Goal: Task Accomplishment & Management: Use online tool/utility

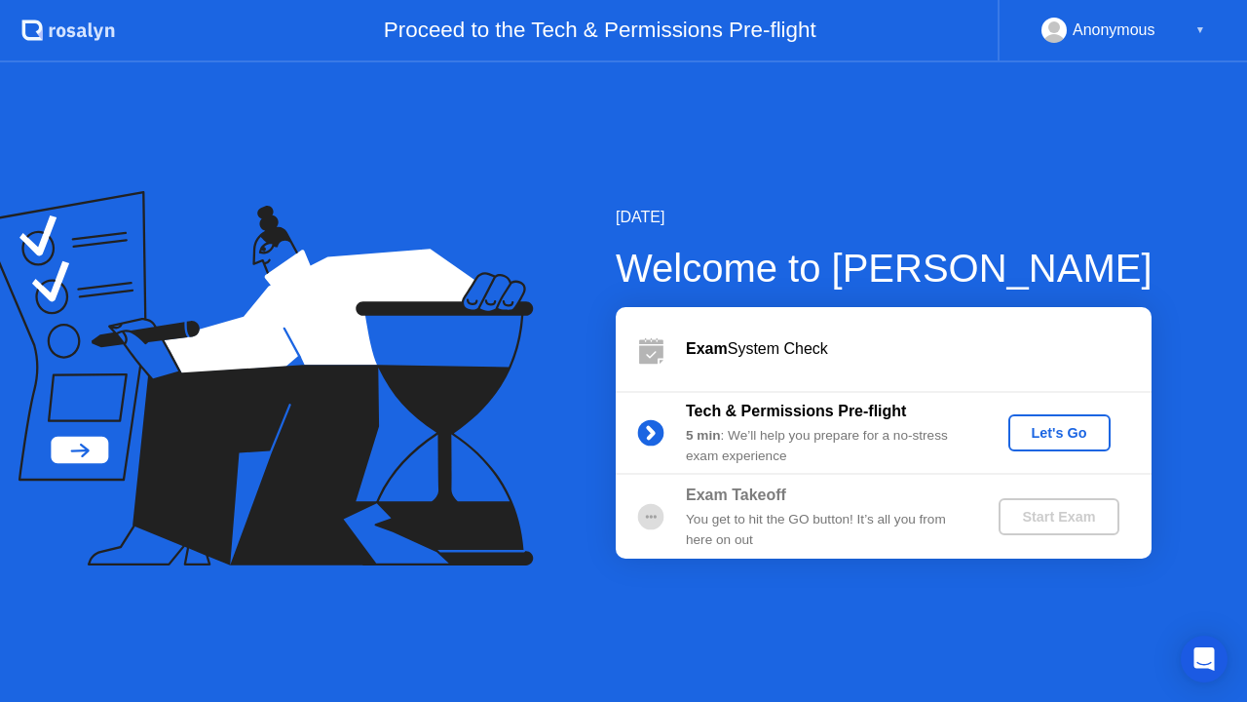
click at [747, 356] on div "Exam System Check" at bounding box center [919, 348] width 466 height 23
drag, startPoint x: 722, startPoint y: 337, endPoint x: 751, endPoint y: 354, distance: 33.6
click at [722, 338] on div "Exam System Check" at bounding box center [919, 348] width 466 height 23
click at [682, 341] on div at bounding box center [651, 348] width 70 height 39
click at [655, 350] on icon at bounding box center [651, 354] width 24 height 19
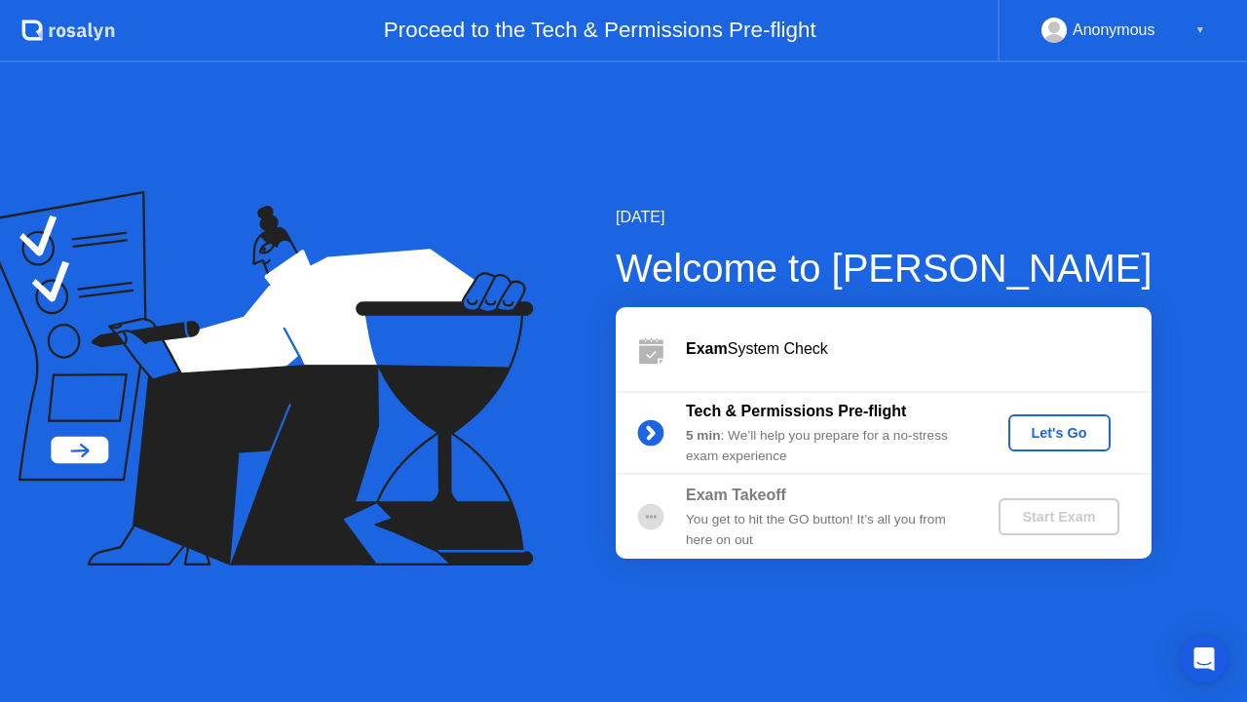
click at [1056, 429] on div "Let's Go" at bounding box center [1059, 433] width 87 height 16
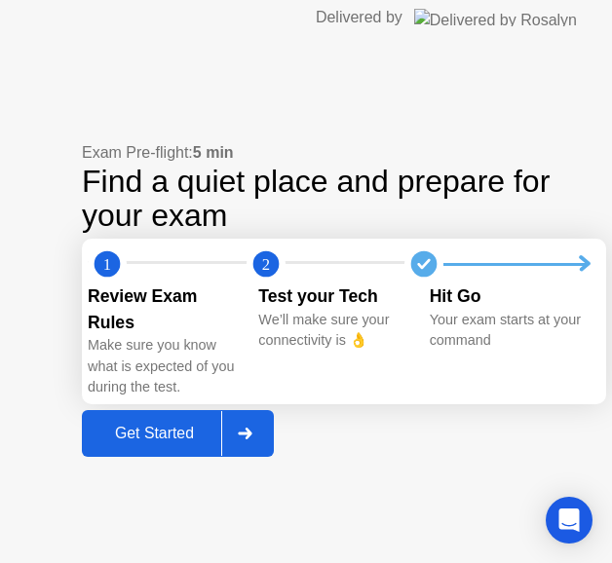
click at [185, 433] on div "Get Started" at bounding box center [155, 434] width 134 height 18
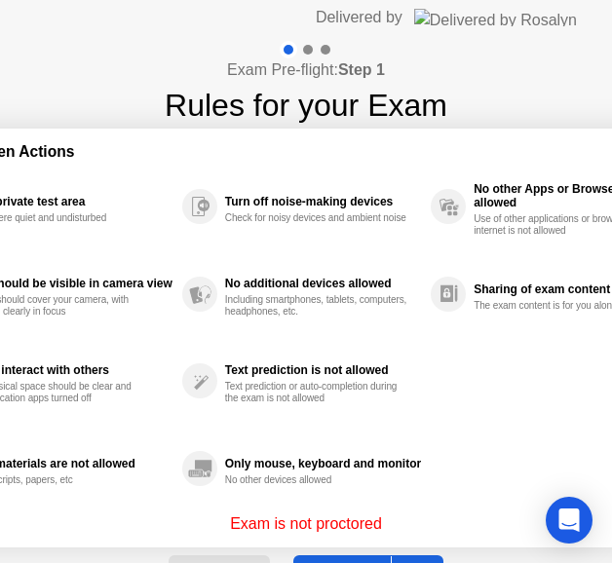
click at [442, 355] on div "Use a private test area Somewhere quiet and undisturbed Face should be visible …" at bounding box center [306, 338] width 776 height 350
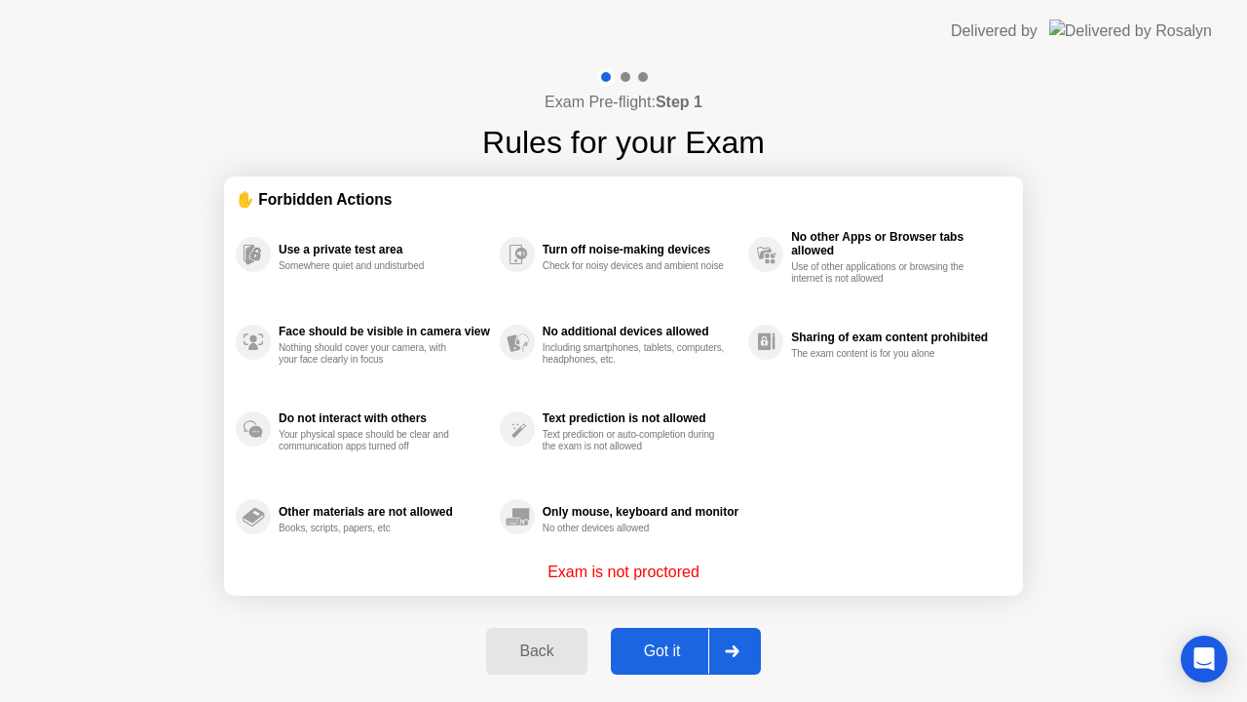
click at [671, 646] on div "Got it" at bounding box center [663, 651] width 92 height 18
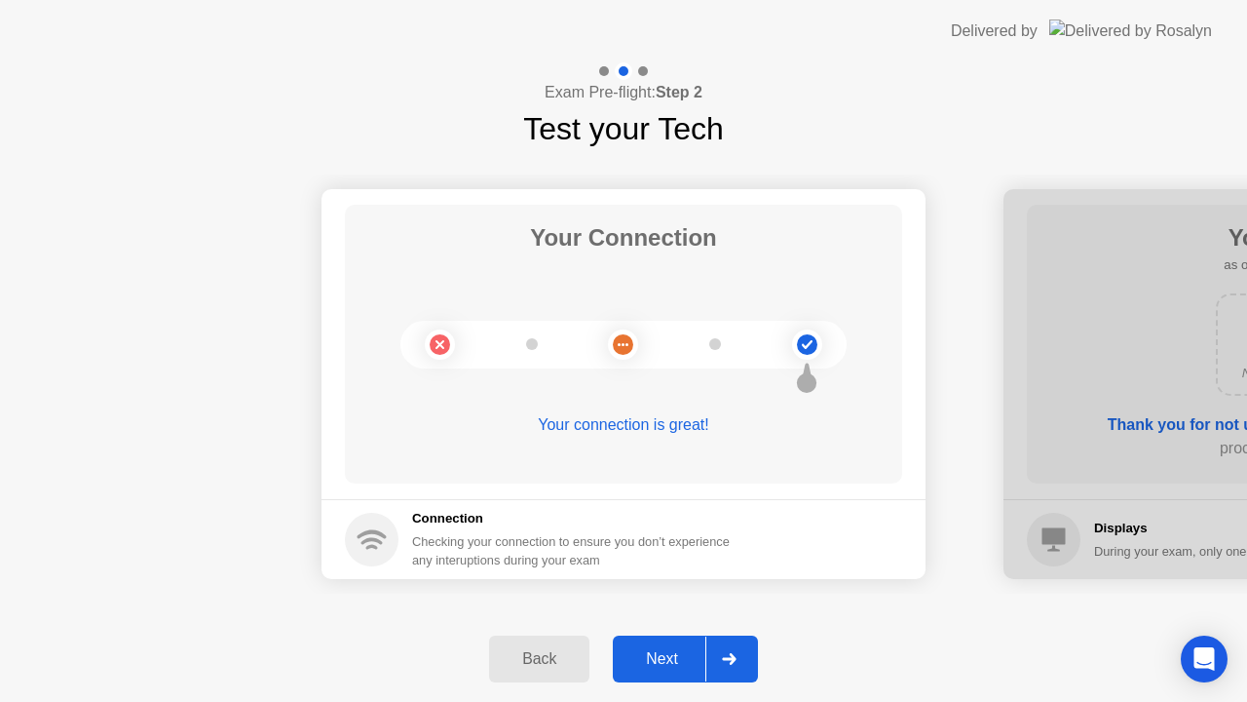
click at [668, 663] on div "Next" at bounding box center [662, 659] width 87 height 18
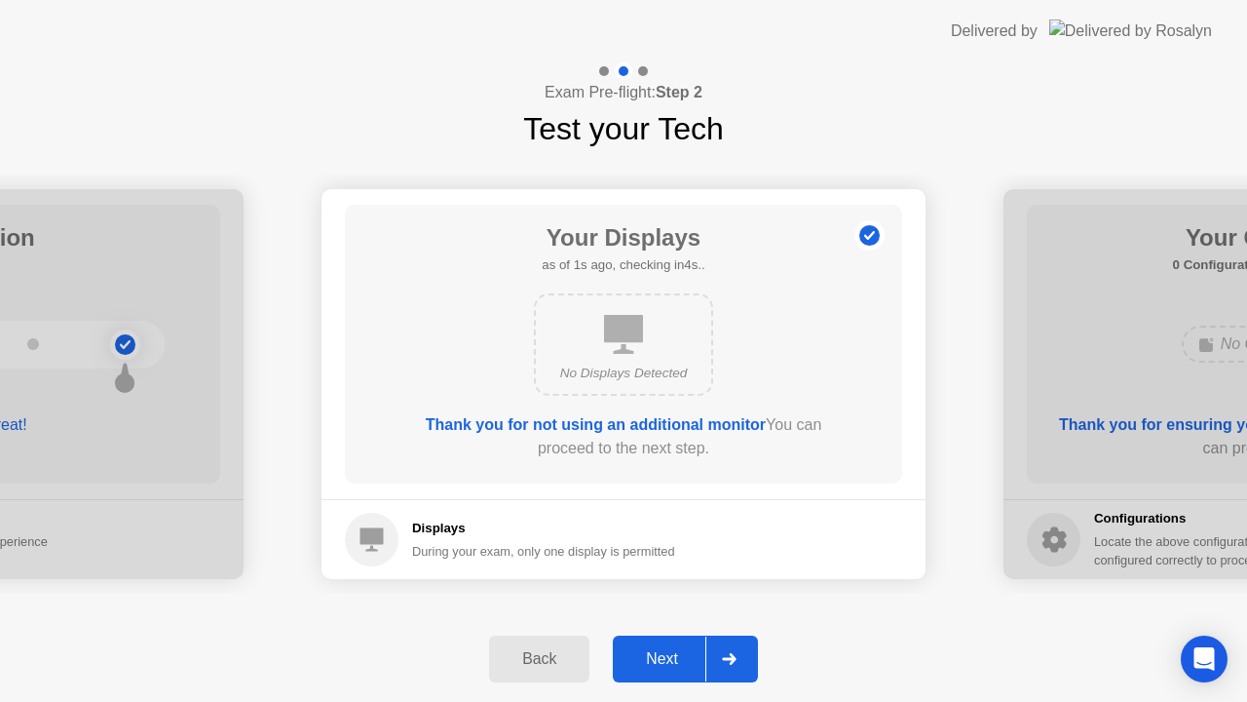
click at [668, 660] on div "Next" at bounding box center [662, 659] width 87 height 18
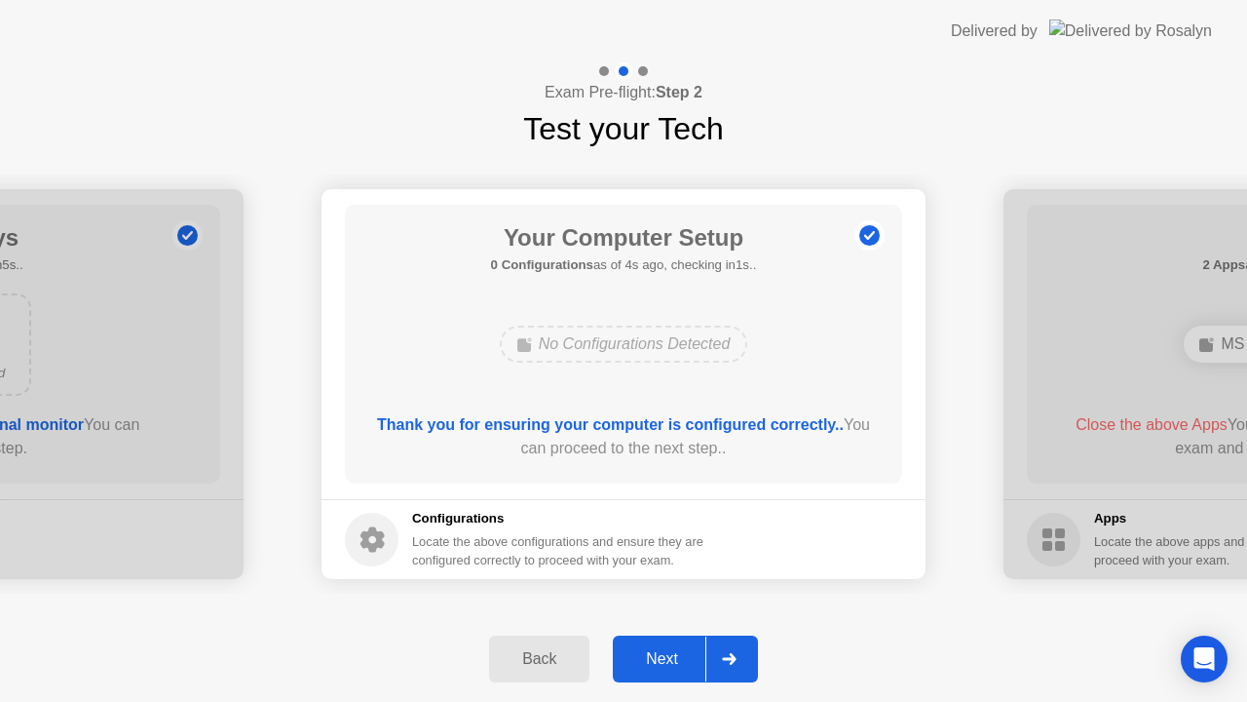
click at [675, 656] on div "Next" at bounding box center [662, 659] width 87 height 18
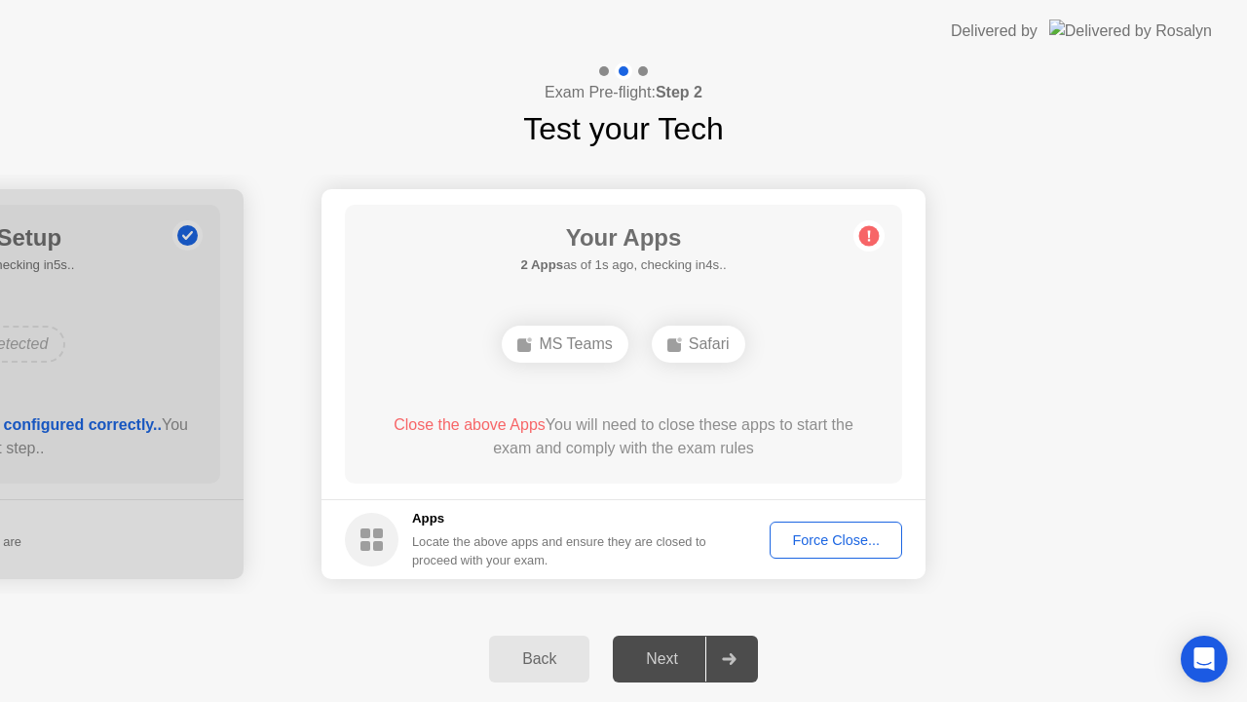
click at [861, 546] on div "Force Close..." at bounding box center [836, 540] width 119 height 16
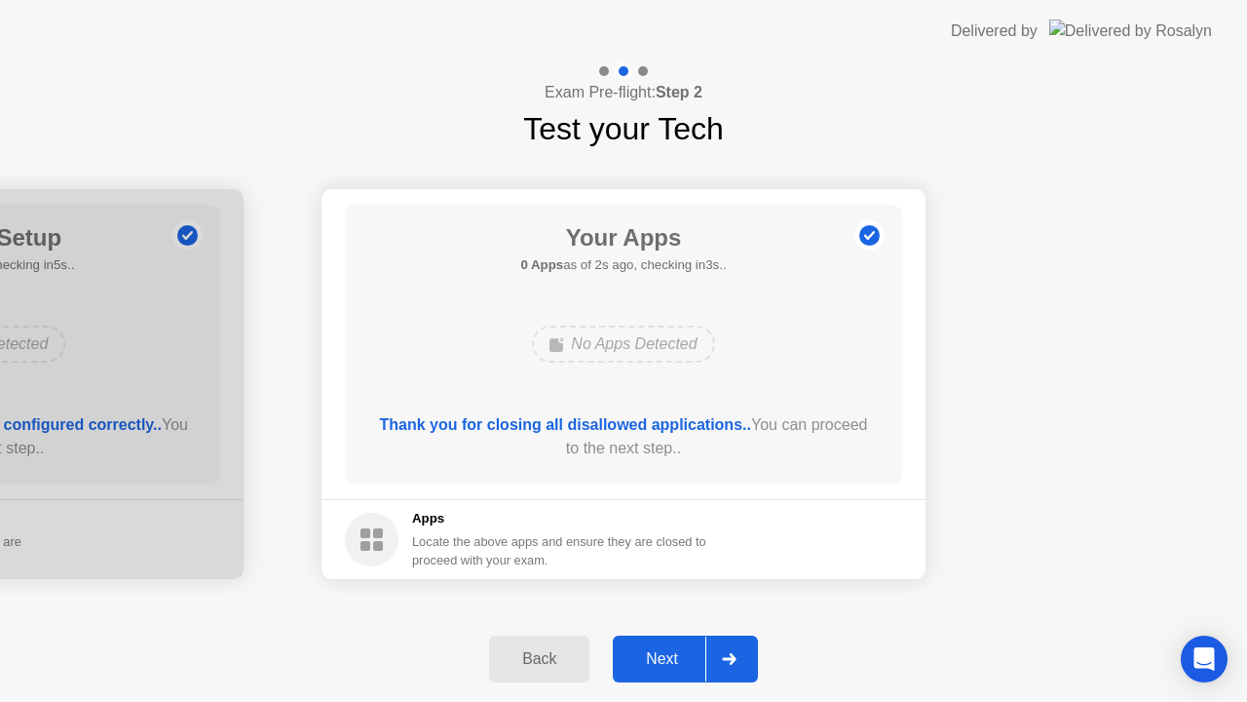
click at [693, 656] on div "Next" at bounding box center [662, 659] width 87 height 18
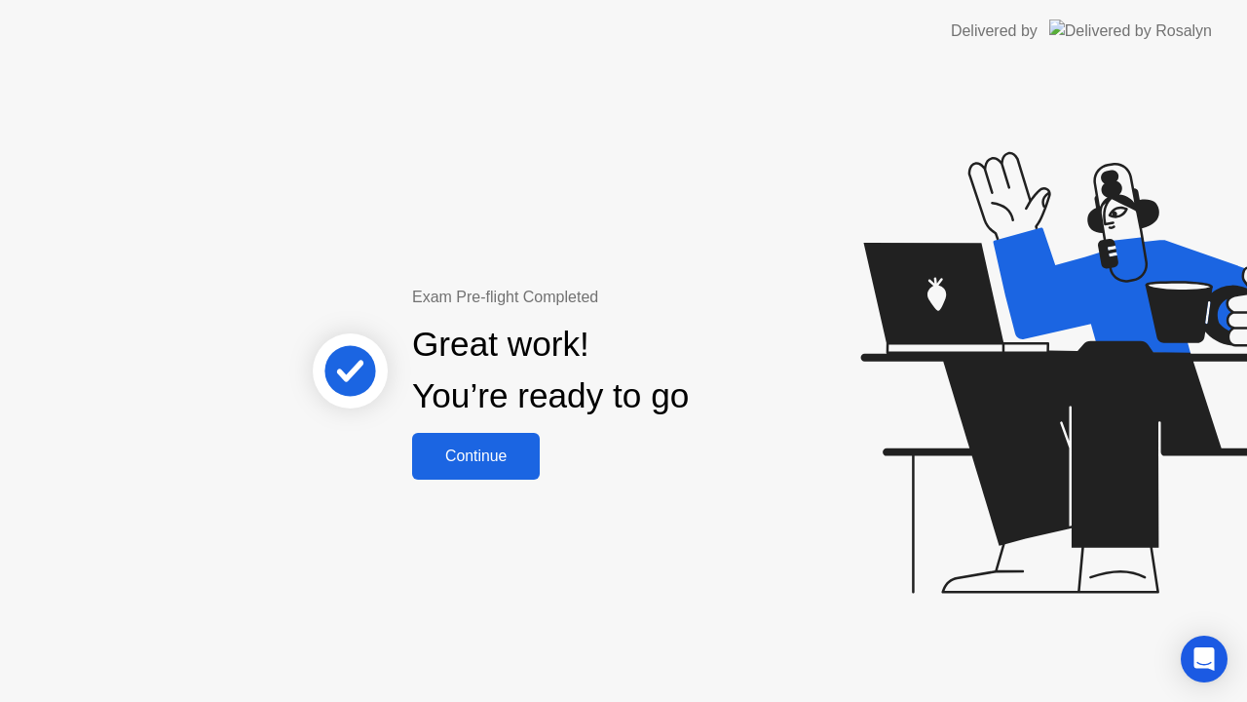
click at [493, 456] on div "Continue" at bounding box center [476, 456] width 116 height 18
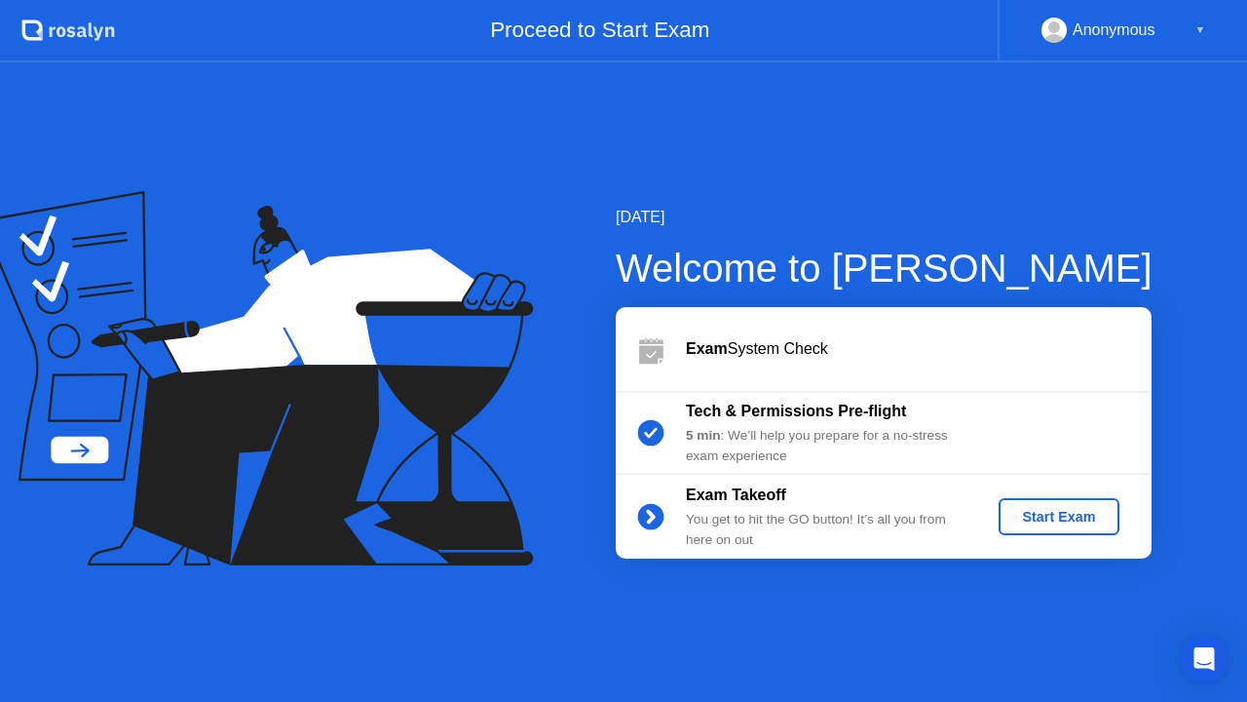
click at [1032, 523] on div "Start Exam" at bounding box center [1059, 517] width 104 height 16
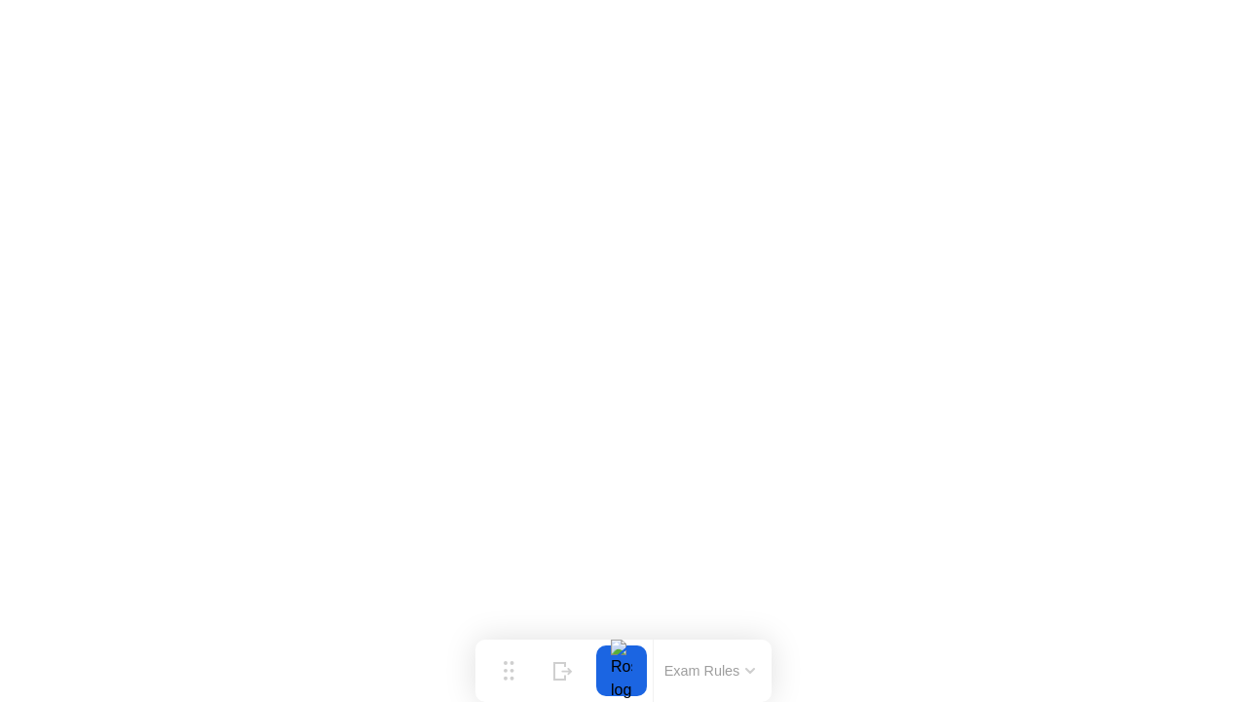
click at [747, 672] on icon at bounding box center [750, 671] width 10 height 6
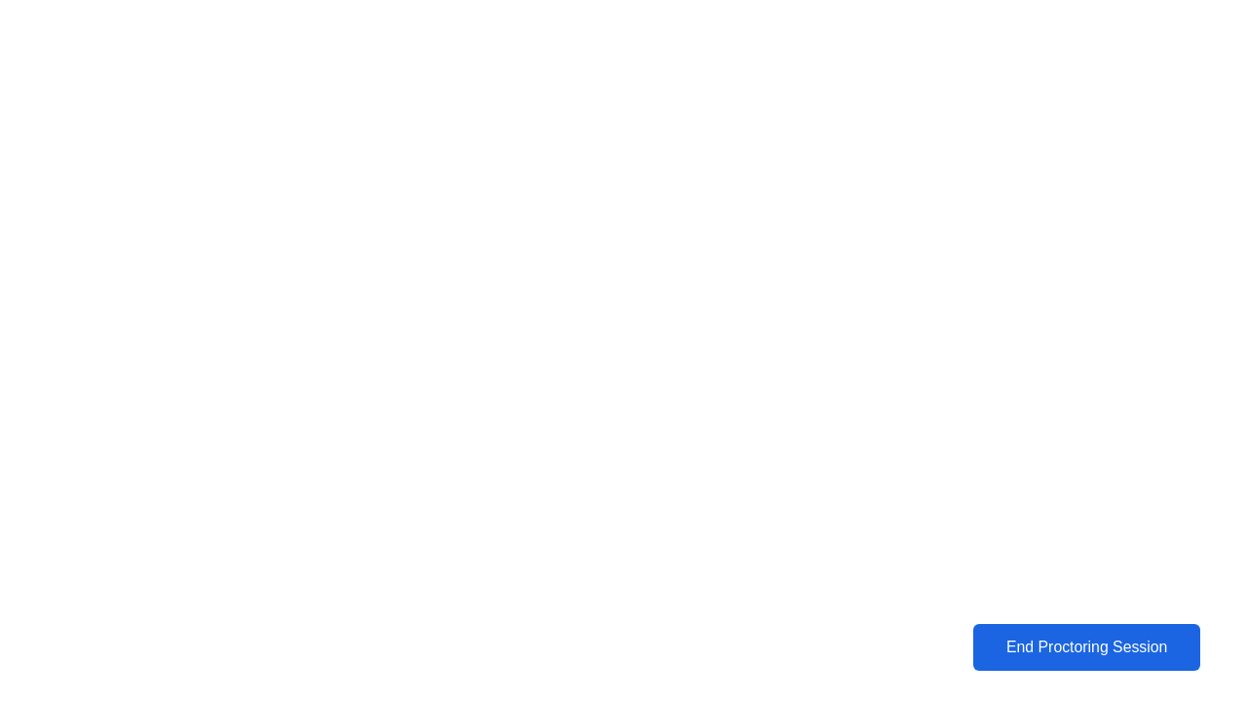
click at [1031, 656] on div "End Proctoring Session" at bounding box center [1087, 647] width 216 height 18
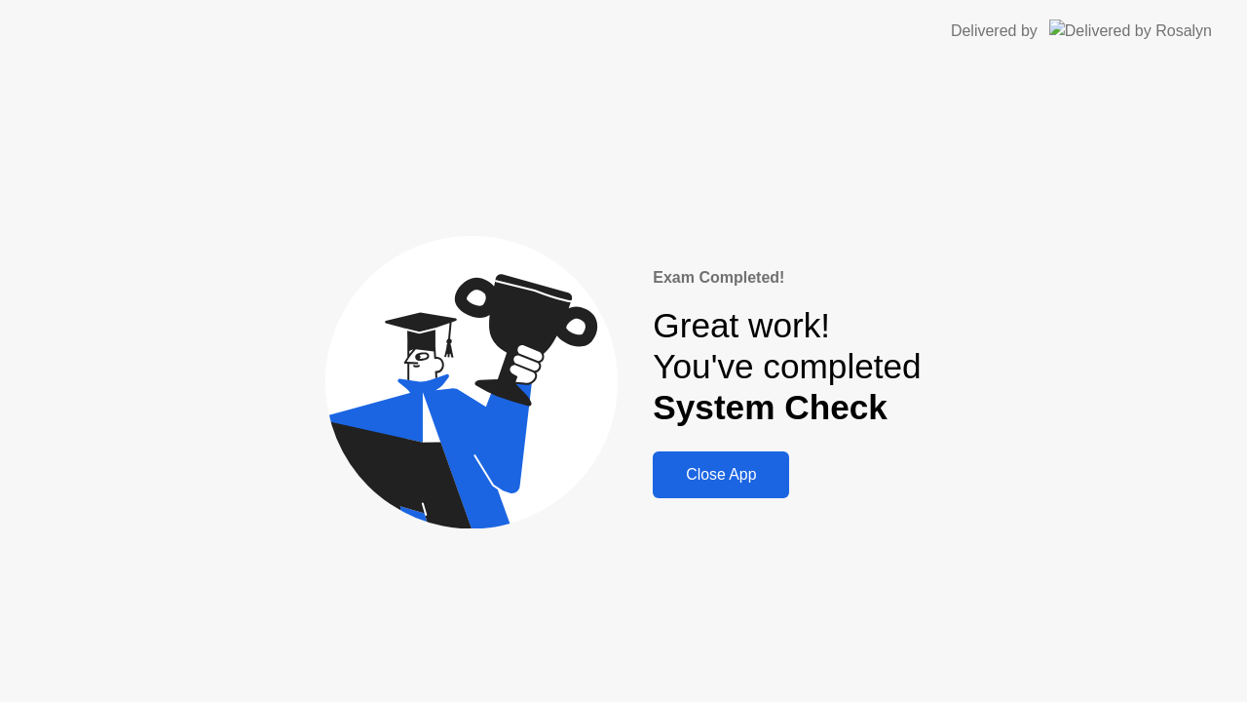
click at [750, 482] on div "Close App" at bounding box center [721, 475] width 125 height 18
